Goal: Task Accomplishment & Management: Manage account settings

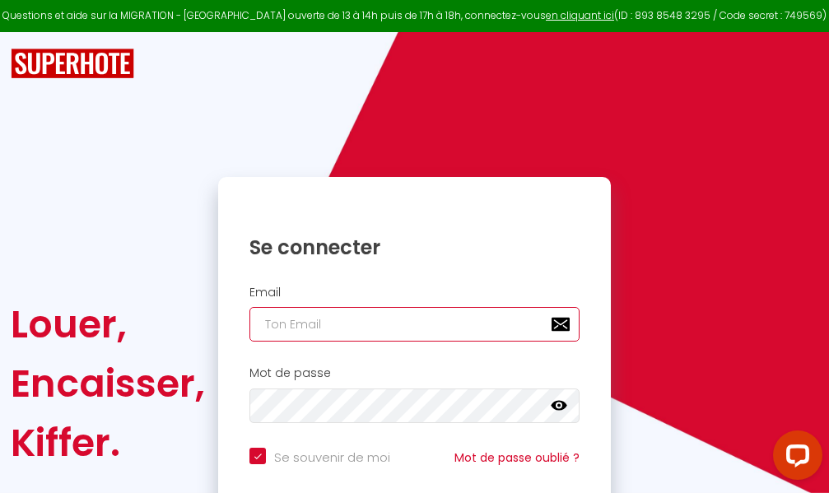
click at [422, 319] on input "email" at bounding box center [414, 324] width 330 height 35
type input "m"
checkbox input "true"
type input "ma"
checkbox input "true"
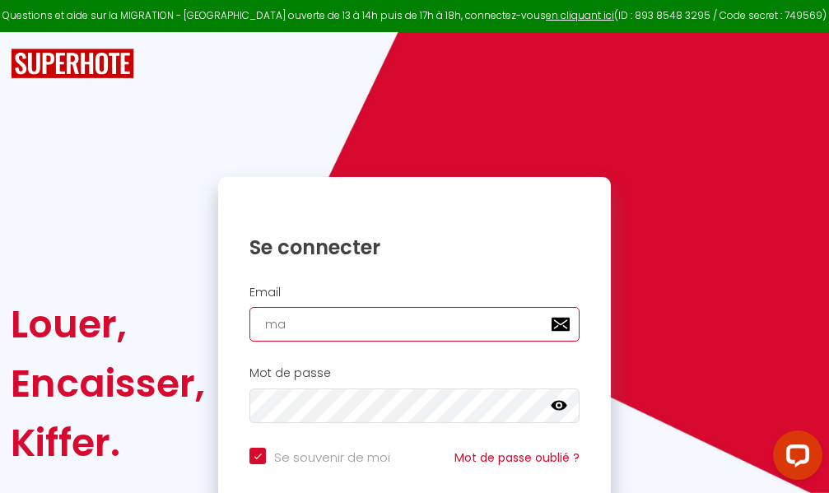
type input "mar"
checkbox input "true"
type input "marc"
checkbox input "true"
type input "marcd"
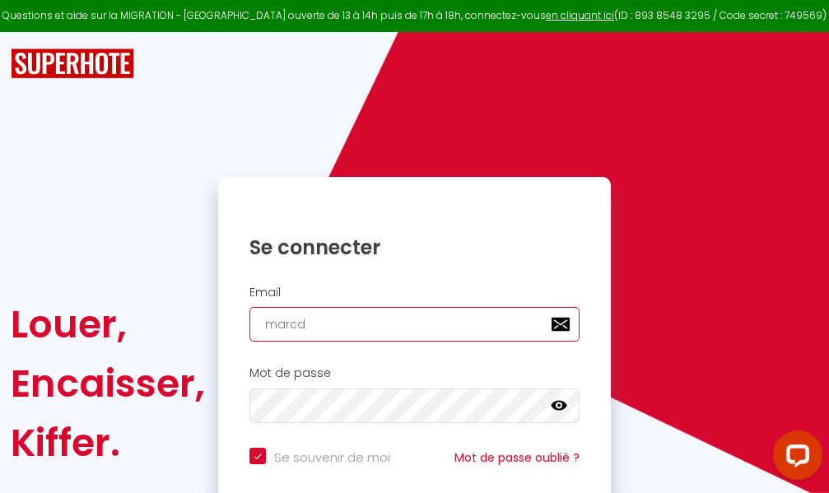
checkbox input "true"
type input "marcdp"
checkbox input "true"
type input "marcdpo"
checkbox input "true"
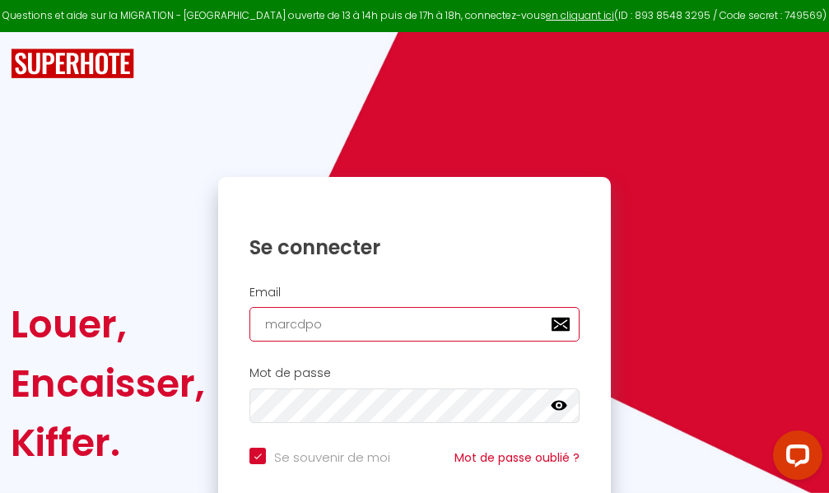
type input "marcdpoz"
checkbox input "true"
type input "marcdpoz."
checkbox input "true"
type input "marcdpoz.l"
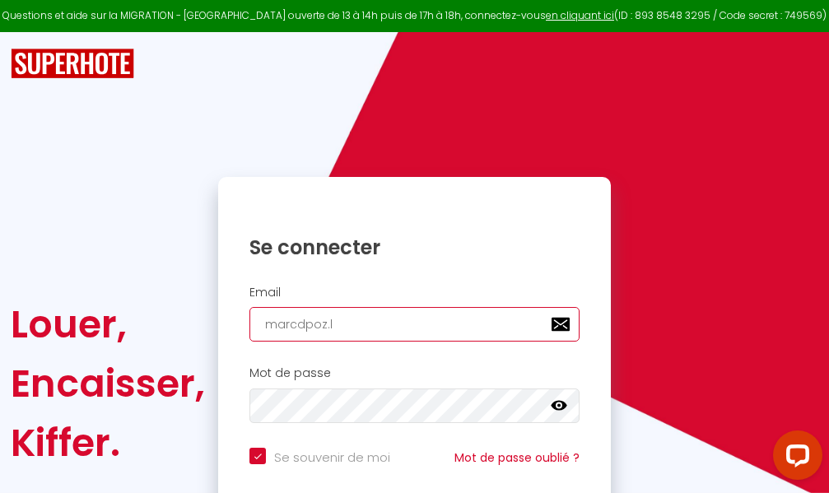
checkbox input "true"
type input "marcdpoz.lo"
checkbox input "true"
type input "marcdpoz.loc"
checkbox input "true"
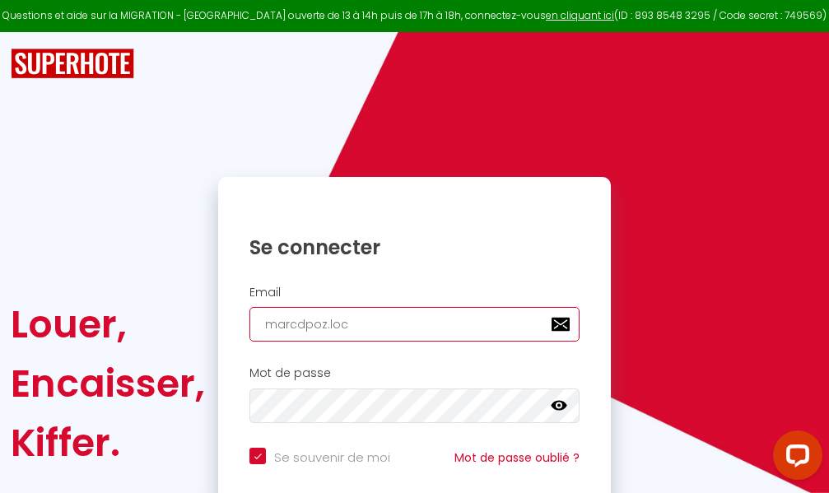
type input "marcdpoz.loca"
checkbox input "true"
type input "marcdpoz.locat"
checkbox input "true"
type input "marcdpoz.locati"
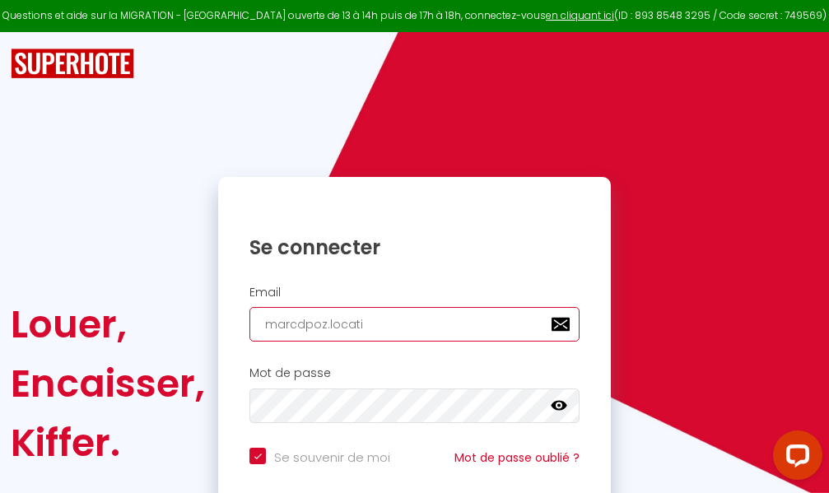
checkbox input "true"
type input "marcdpoz.locatio"
checkbox input "true"
type input "marcdpoz.location"
checkbox input "true"
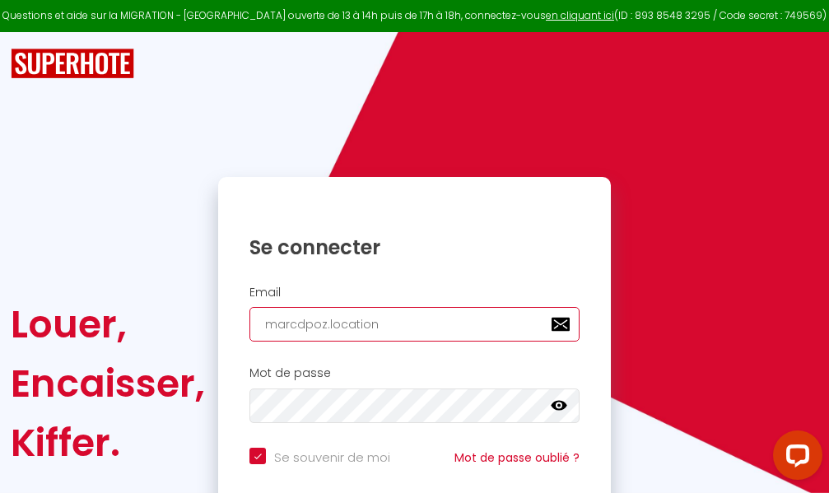
type input "marcdpoz.location@"
checkbox input "true"
type input "marcdpoz.location@g"
checkbox input "true"
type input "marcdpoz.location@gm"
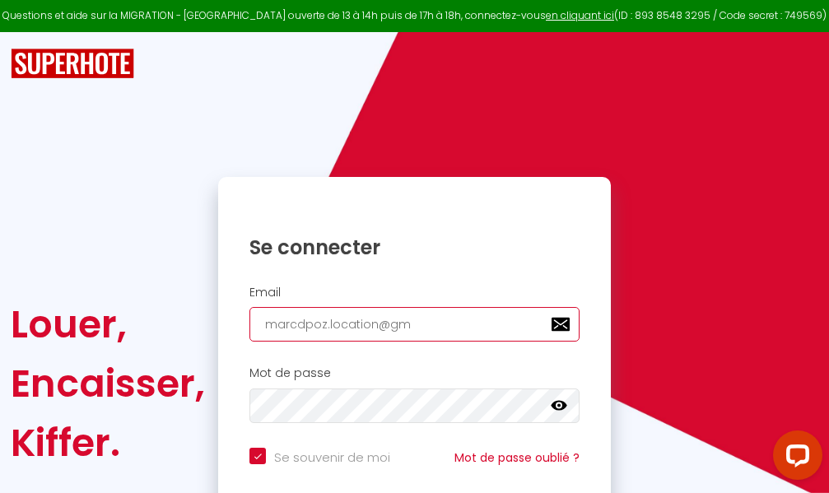
checkbox input "true"
type input "marcdpoz.location@gma"
checkbox input "true"
type input "marcdpoz.location@gmai"
checkbox input "true"
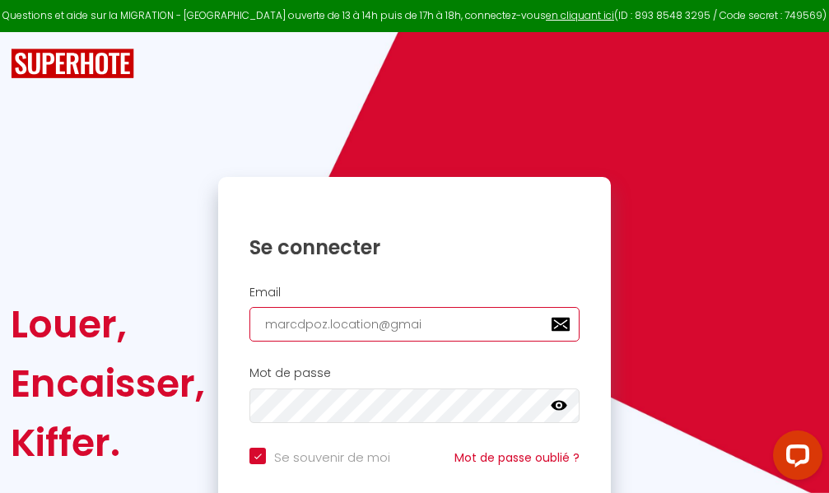
type input "[EMAIL_ADDRESS]"
checkbox input "true"
type input "[EMAIL_ADDRESS]."
checkbox input "true"
type input "marcdpoz.location@gmail.c"
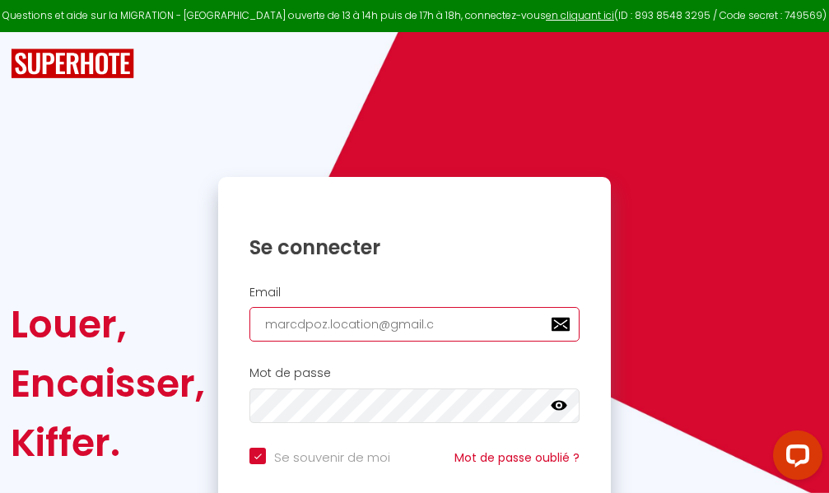
checkbox input "true"
type input "[EMAIL_ADDRESS][DOMAIN_NAME]"
checkbox input "true"
type input "[EMAIL_ADDRESS][DOMAIN_NAME]"
checkbox input "true"
